Goal: Check status: Check status

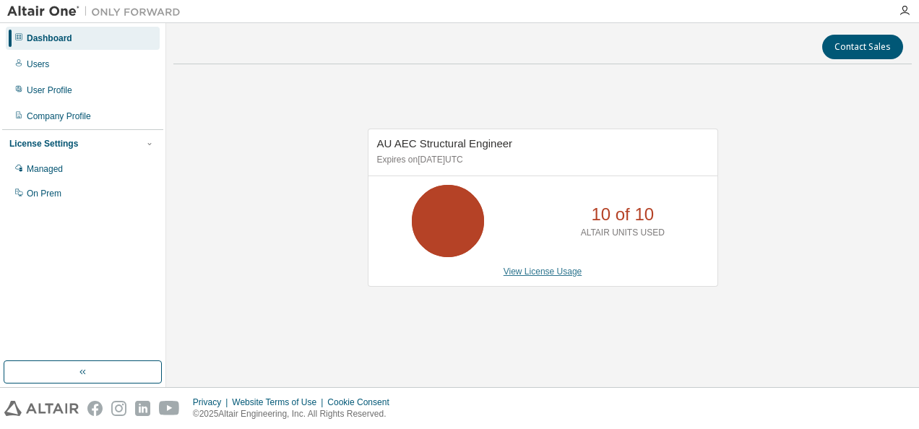
click at [538, 272] on link "View License Usage" at bounding box center [543, 272] width 79 height 10
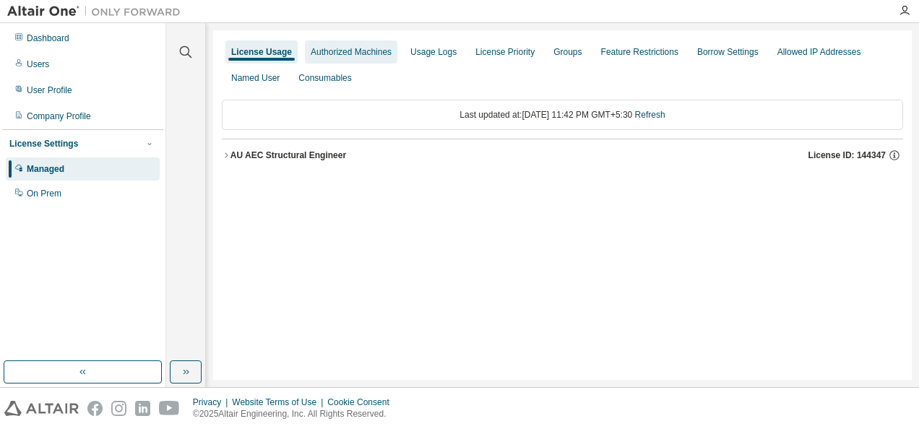
click at [380, 51] on div "Authorized Machines" at bounding box center [351, 52] width 81 height 12
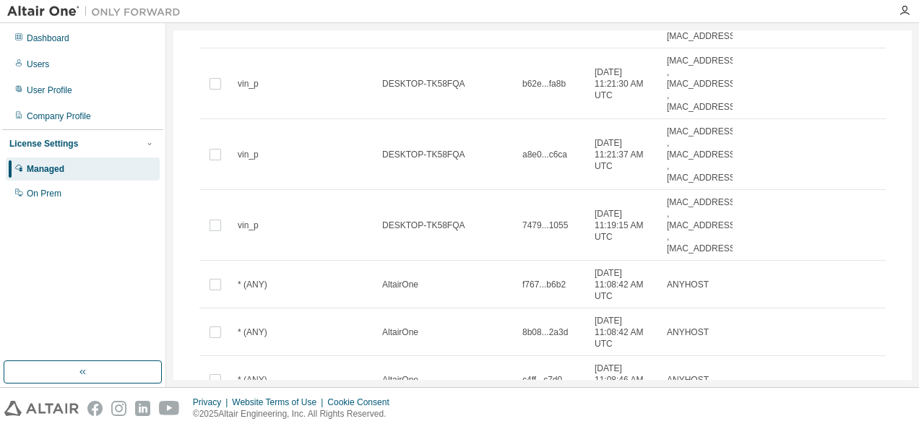
scroll to position [496, 0]
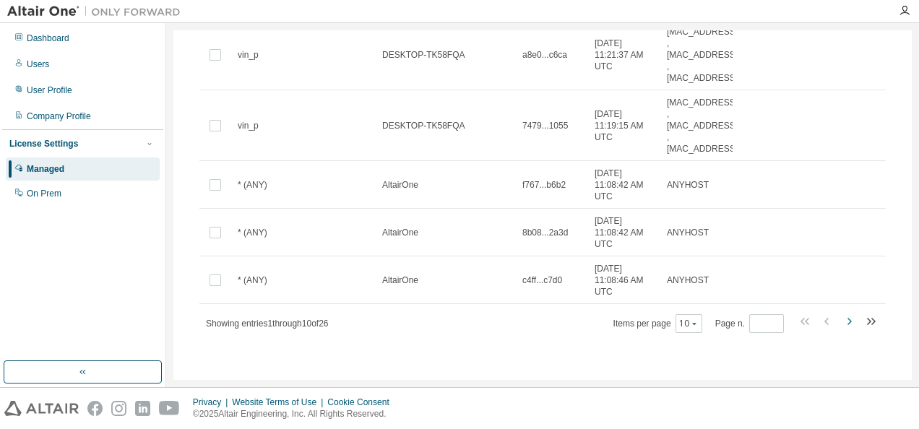
click at [840, 325] on icon "button" at bounding box center [848, 321] width 17 height 17
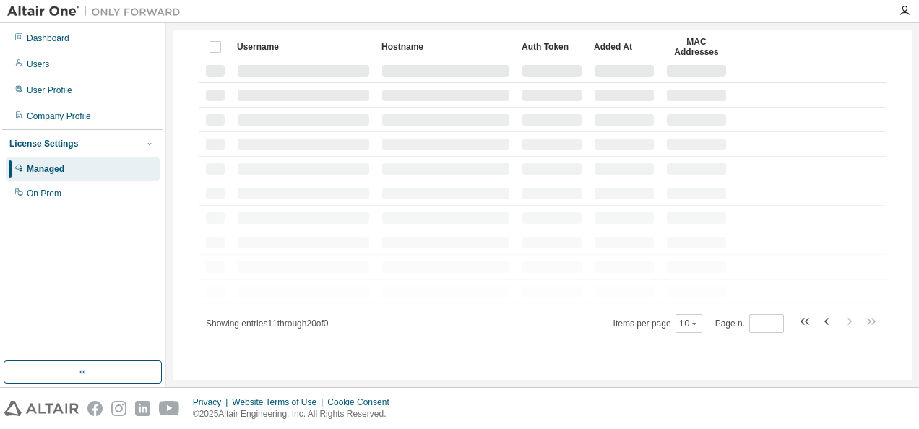
scroll to position [357, 0]
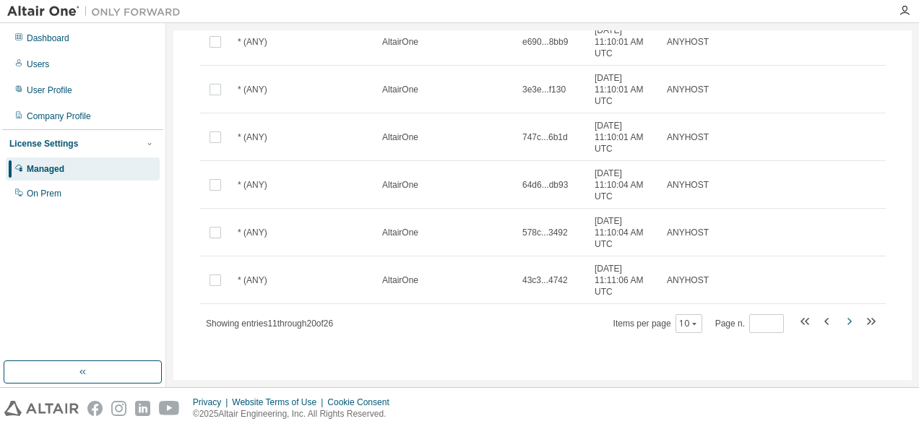
click at [847, 323] on icon "button" at bounding box center [849, 321] width 4 height 7
type input "*"
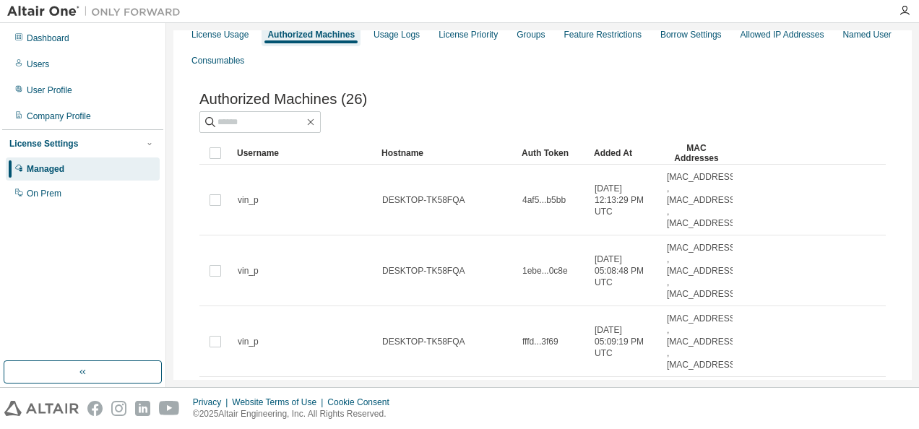
scroll to position [0, 0]
